Goal: Task Accomplishment & Management: Manage account settings

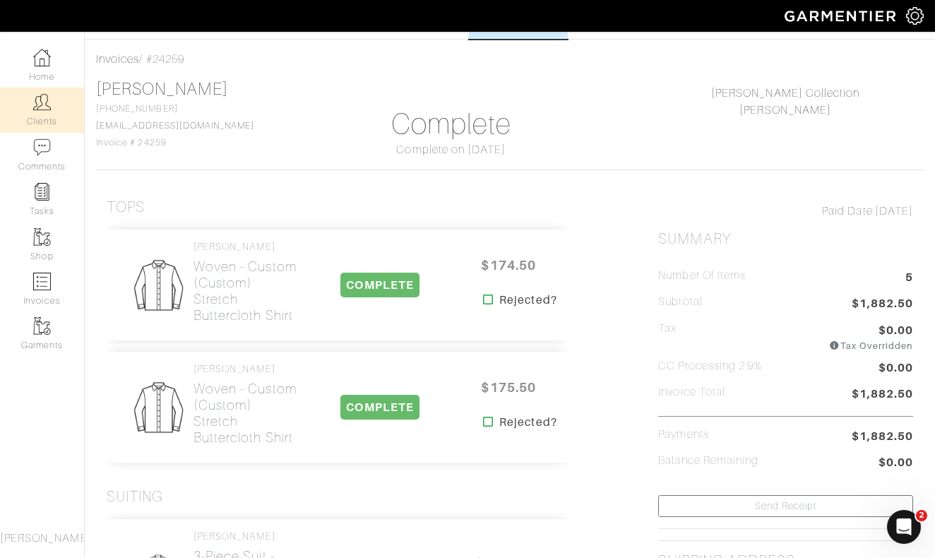
click at [47, 108] on img at bounding box center [42, 102] width 18 height 18
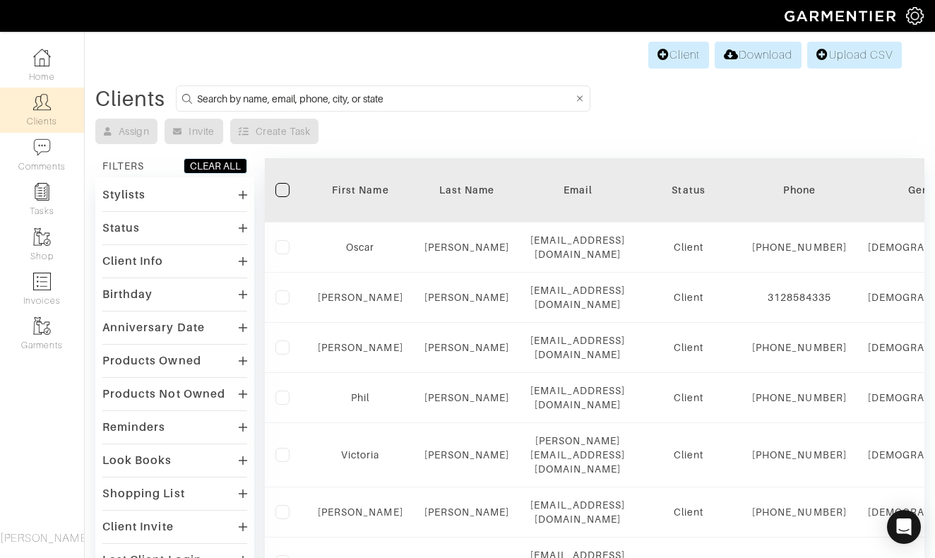
click at [495, 98] on input at bounding box center [385, 99] width 377 height 18
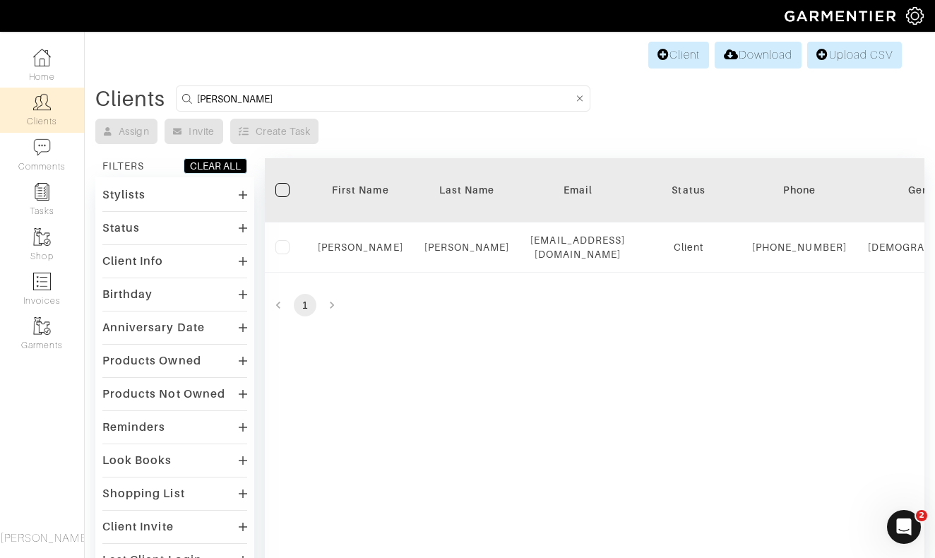
type input "Patrick"
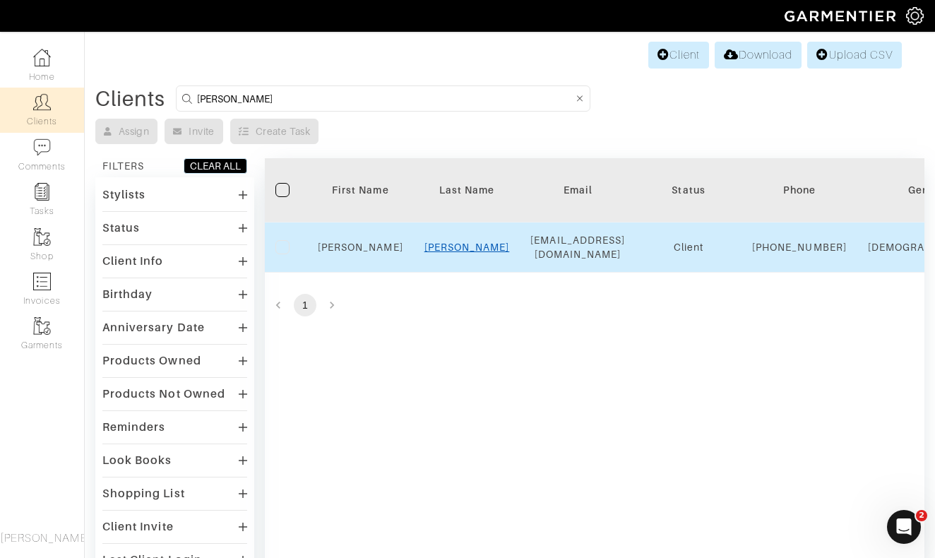
drag, startPoint x: 495, startPoint y: 98, endPoint x: 463, endPoint y: 256, distance: 161.4
click at [464, 253] on link "Dugan" at bounding box center [467, 247] width 85 height 11
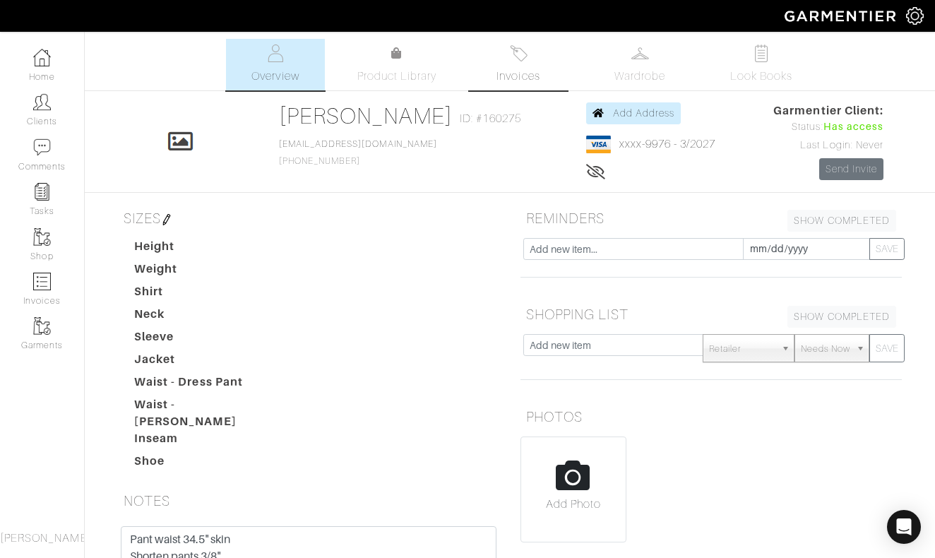
click at [514, 63] on link "Invoices" at bounding box center [518, 65] width 99 height 52
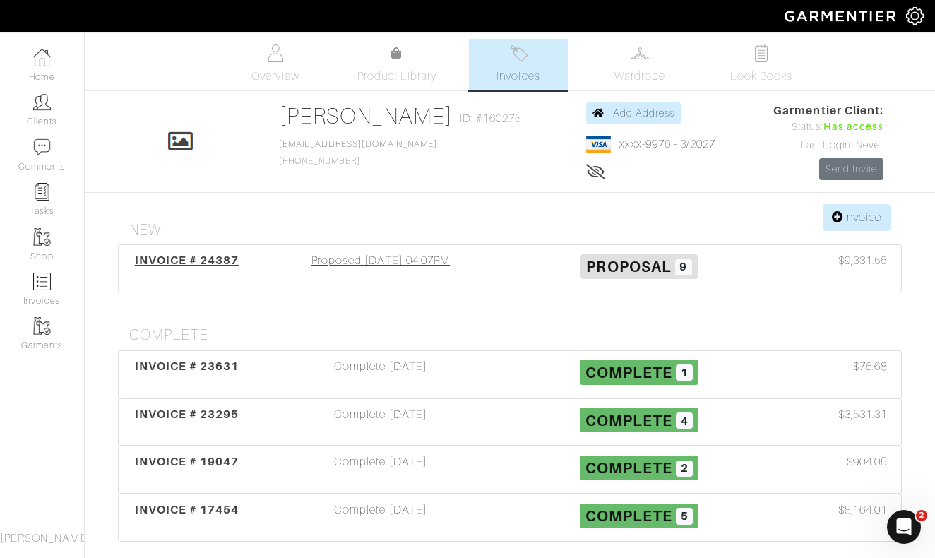
click at [376, 256] on div "Proposed [DATE] 04:07PM" at bounding box center [381, 268] width 259 height 32
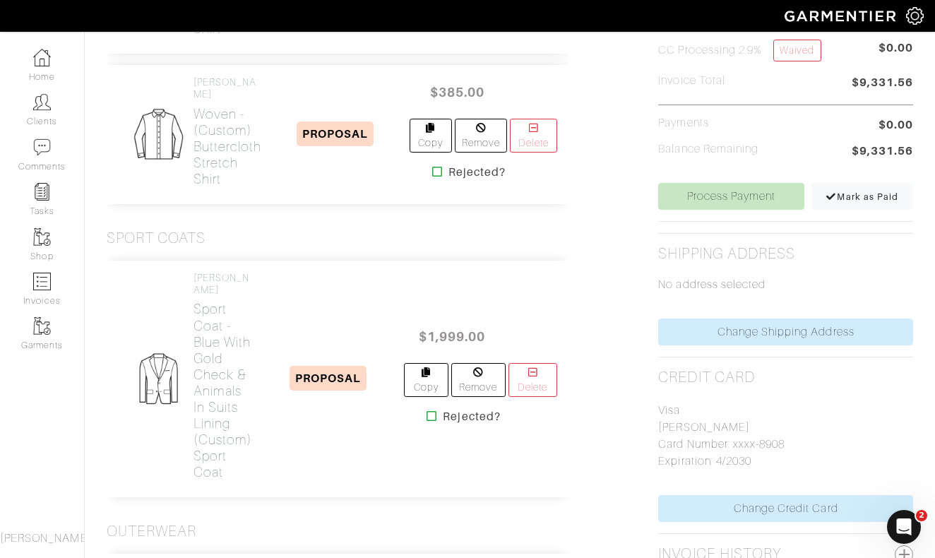
scroll to position [208, 0]
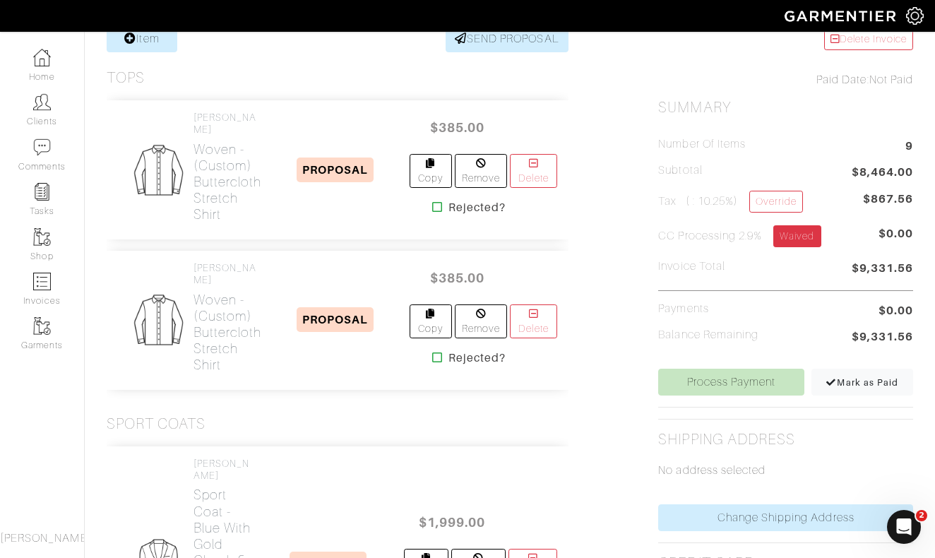
click at [802, 242] on link "Waived" at bounding box center [797, 236] width 47 height 22
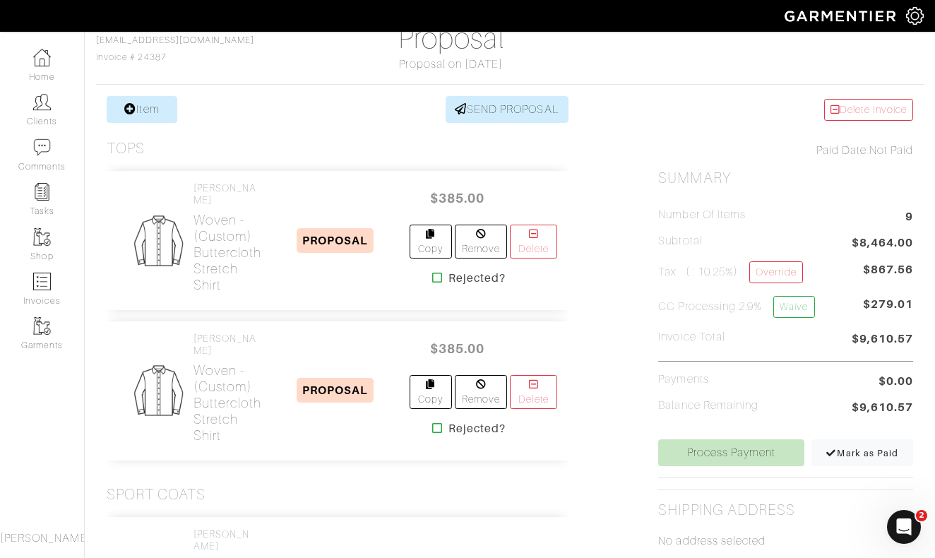
scroll to position [145, 0]
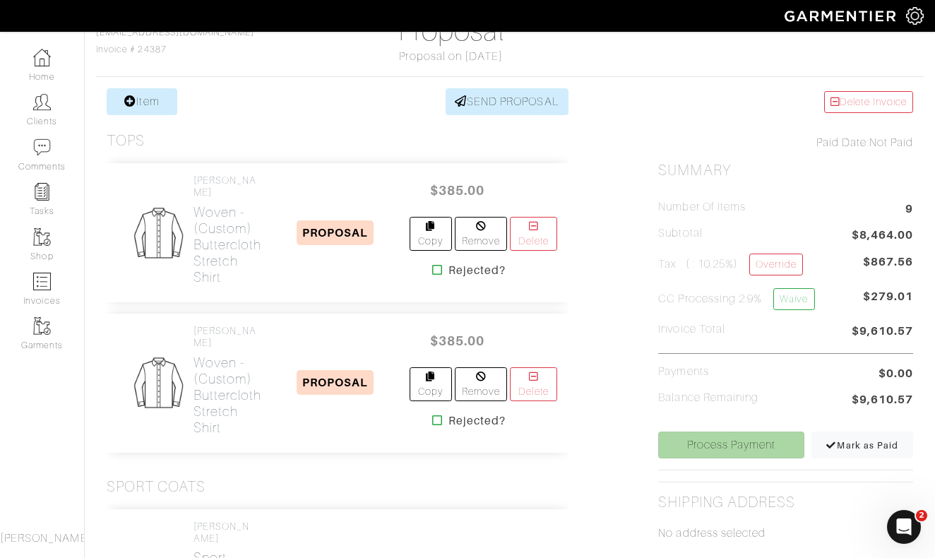
click at [716, 456] on link "Process Payment" at bounding box center [731, 445] width 146 height 27
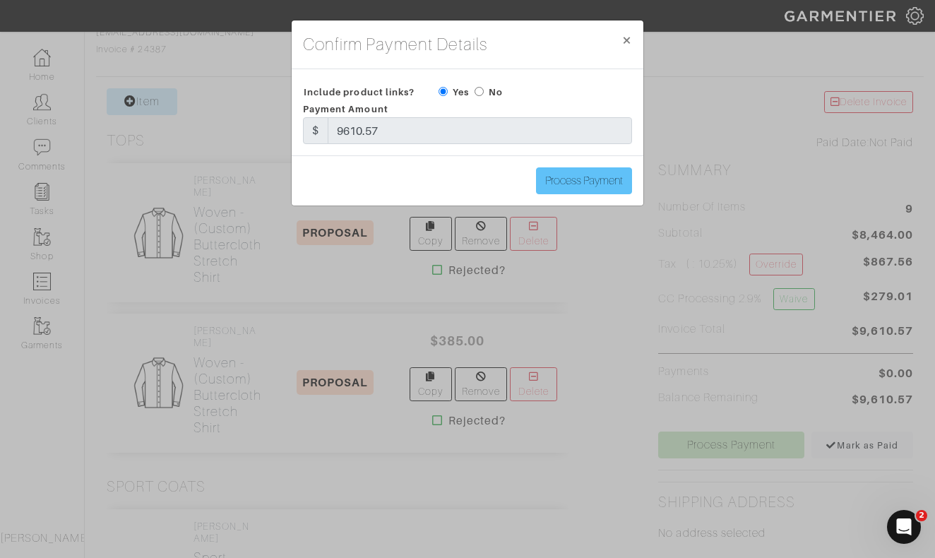
click at [589, 181] on input "Process Payment" at bounding box center [584, 180] width 96 height 27
type input "Process Payment"
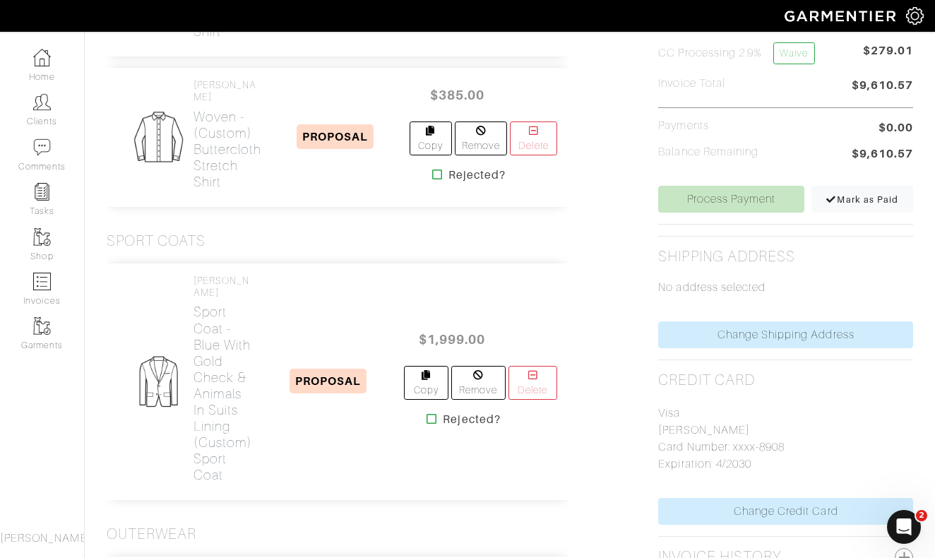
scroll to position [352, 0]
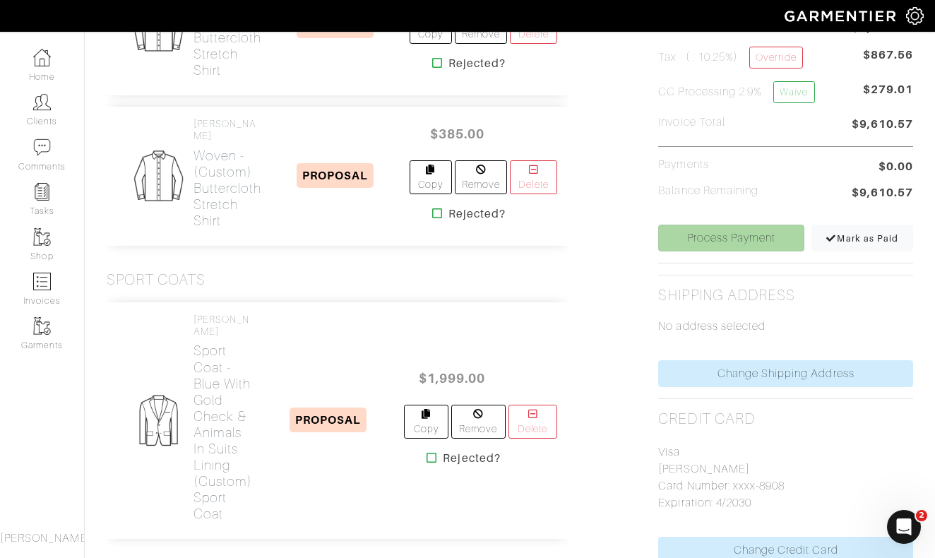
click at [710, 232] on link "Process Payment" at bounding box center [731, 238] width 146 height 27
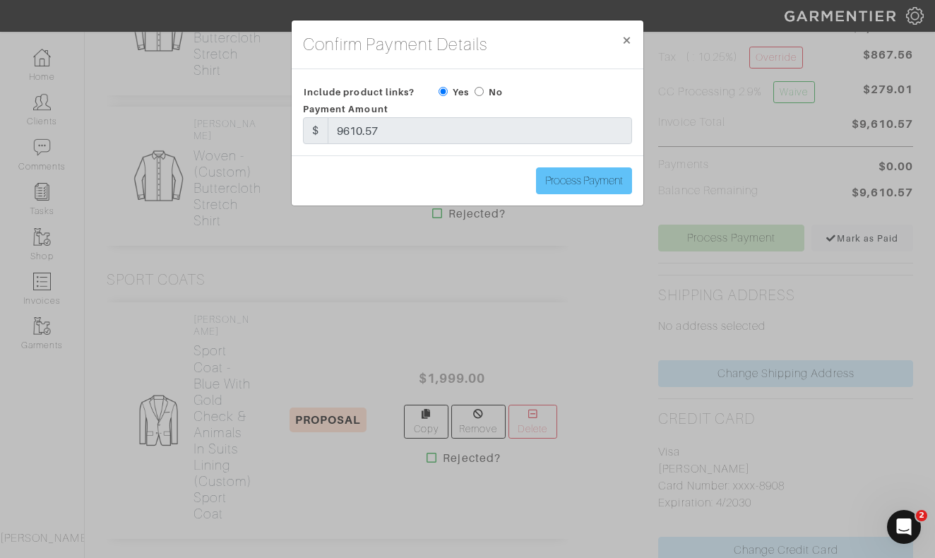
click at [561, 177] on input "Process Payment" at bounding box center [584, 180] width 96 height 27
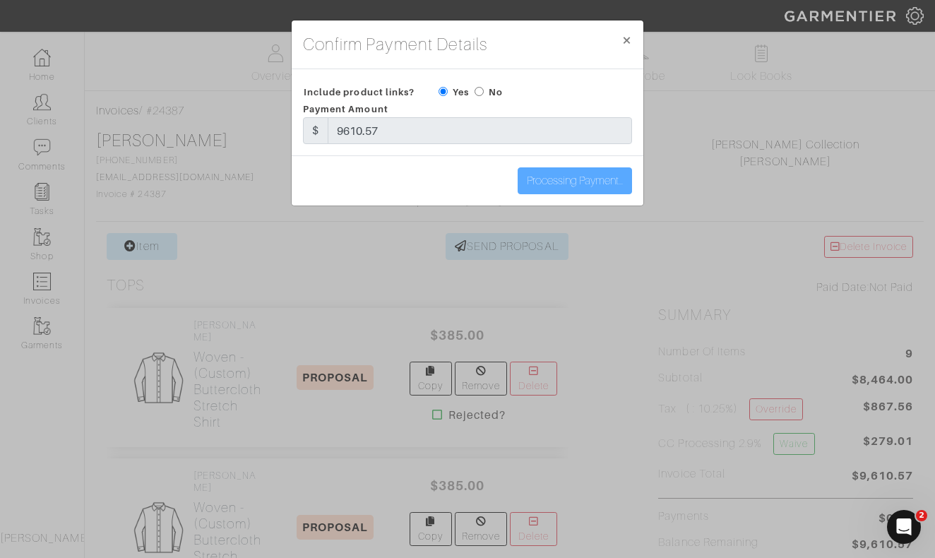
scroll to position [0, 0]
type input "Process Payment"
